Goal: Book appointment/travel/reservation

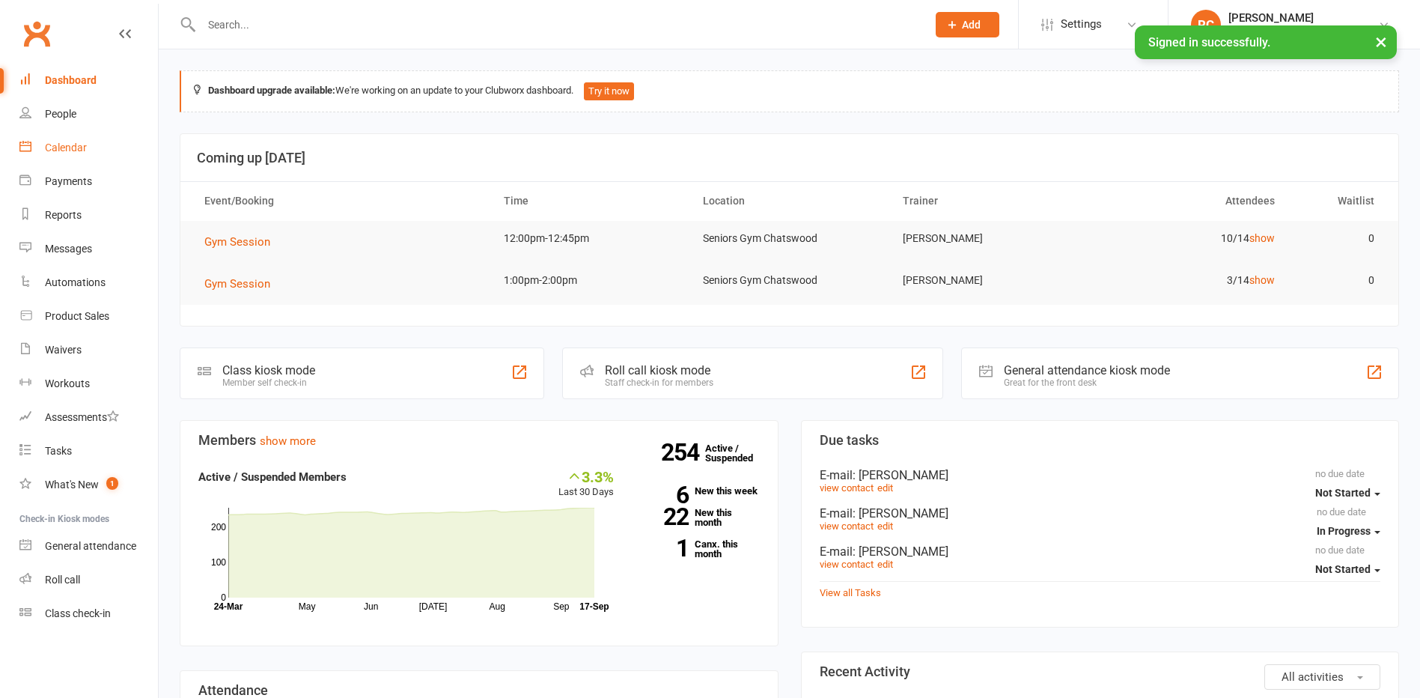
click at [80, 150] on div "Calendar" at bounding box center [66, 147] width 42 height 12
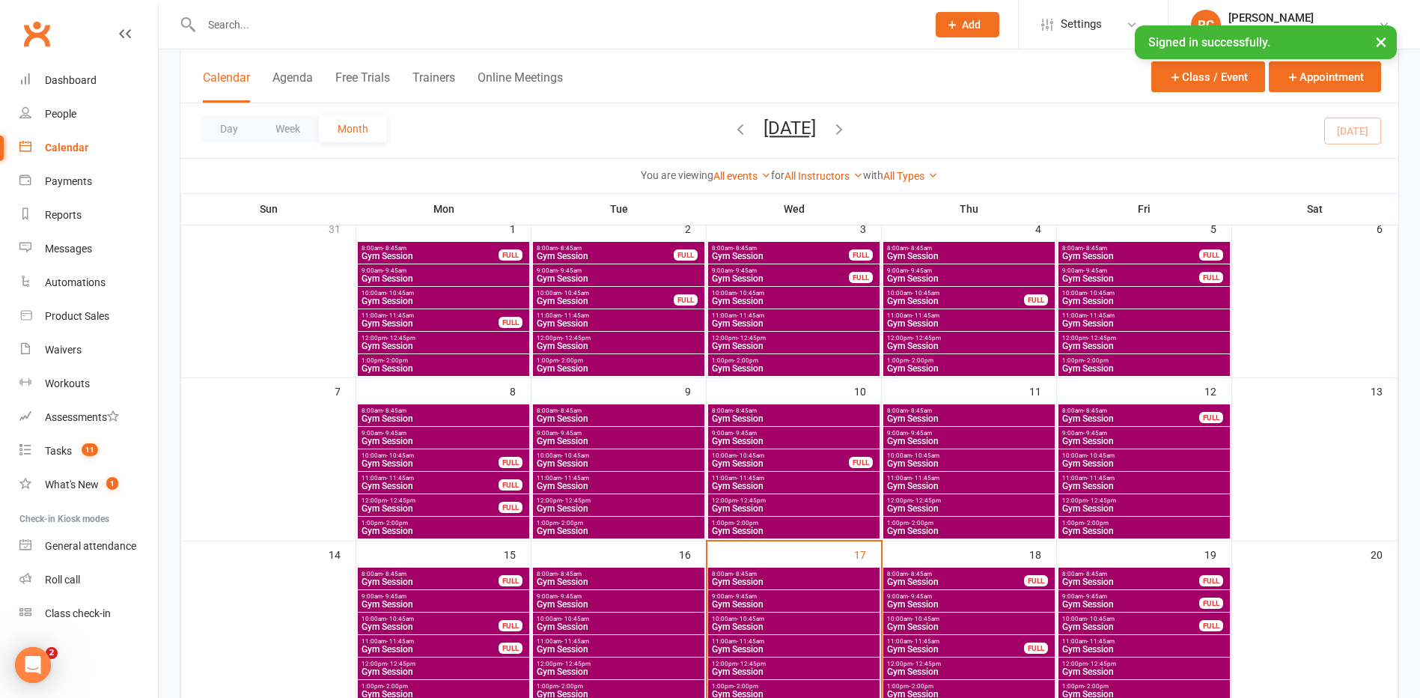
scroll to position [150, 0]
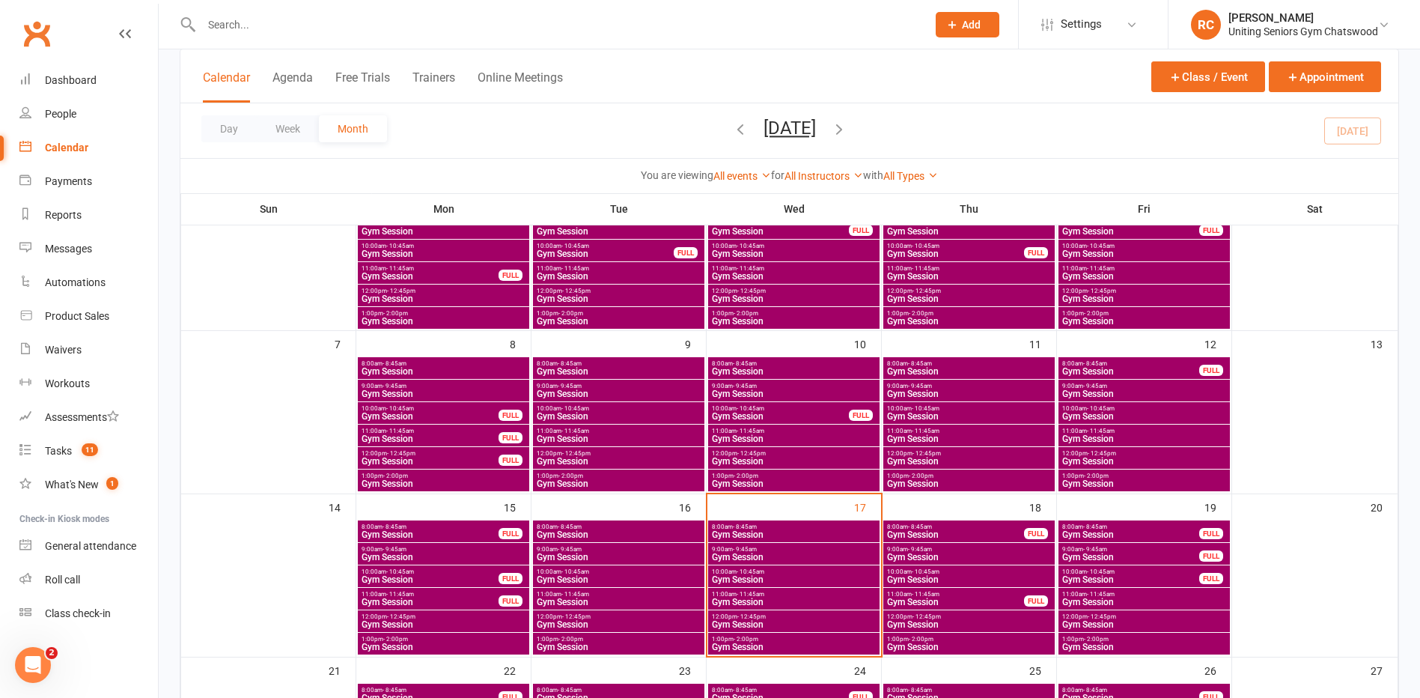
click at [753, 615] on span "- 12:45pm" at bounding box center [751, 616] width 28 height 7
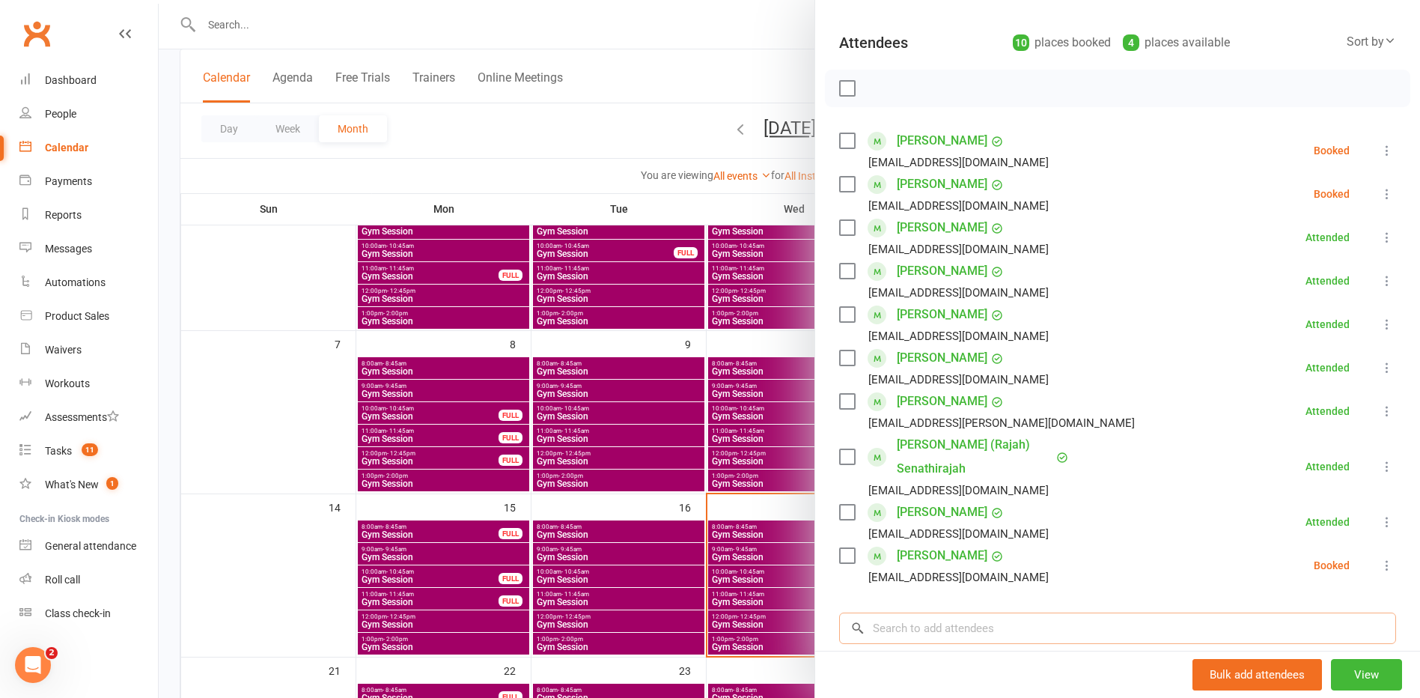
click at [1030, 639] on input "search" at bounding box center [1117, 627] width 557 height 31
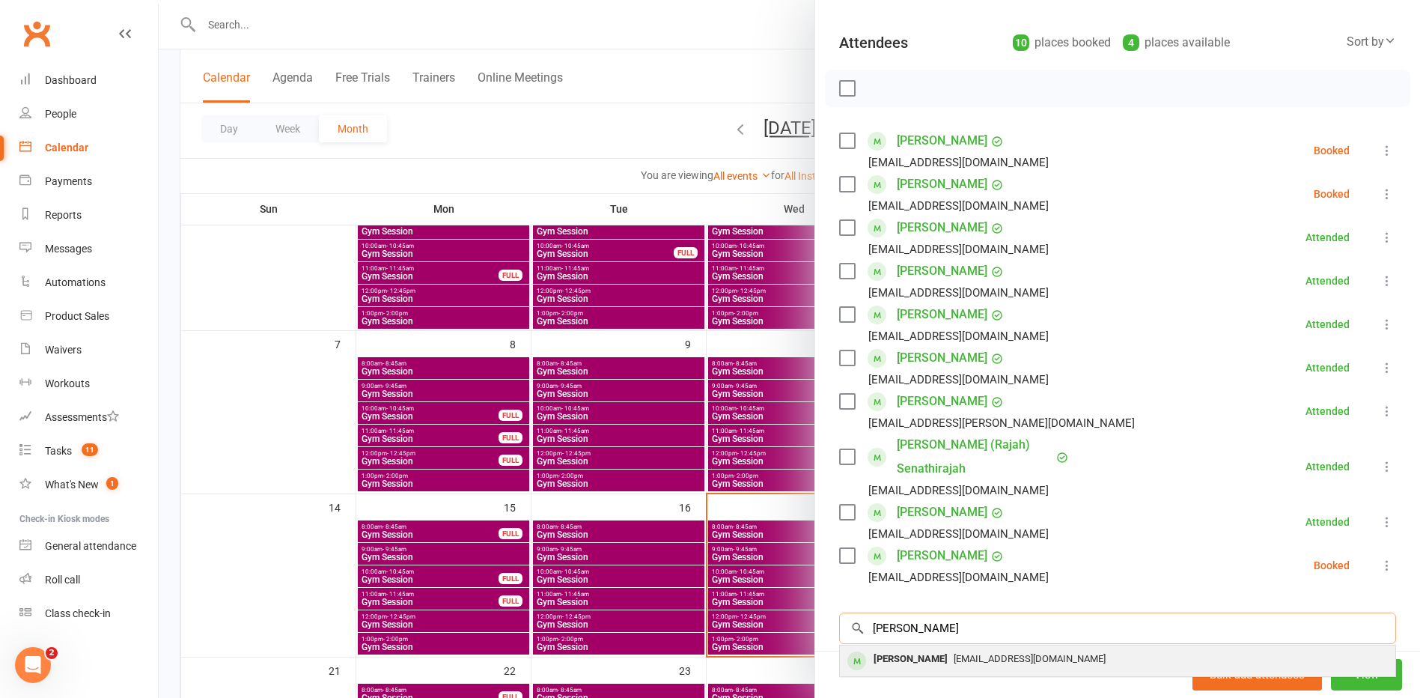
type input "[PERSON_NAME]"
click at [1022, 666] on div "[EMAIL_ADDRESS][DOMAIN_NAME]" at bounding box center [1117, 659] width 543 height 22
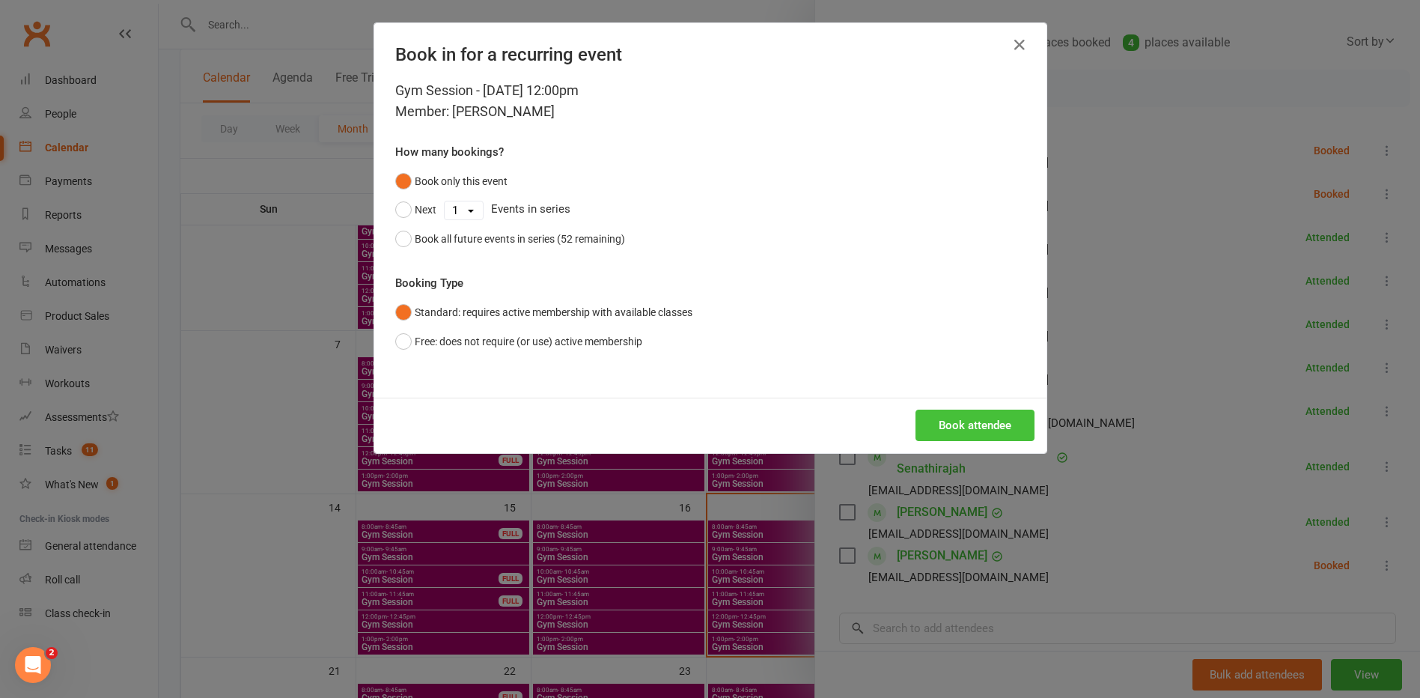
click at [982, 427] on button "Book attendee" at bounding box center [975, 424] width 119 height 31
